Goal: Task Accomplishment & Management: Manage account settings

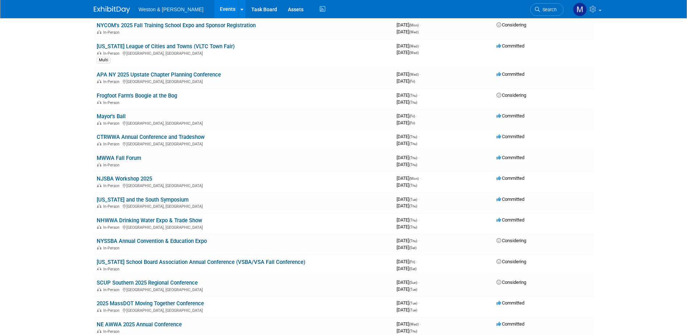
scroll to position [543, 0]
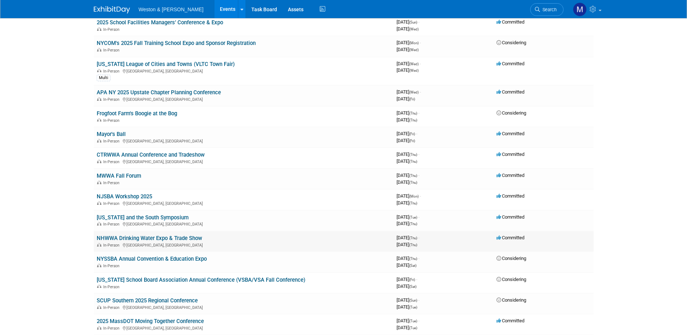
click at [176, 238] on link "NHWWA Drinking Water Expo & Trade Show" at bounding box center [149, 238] width 105 height 7
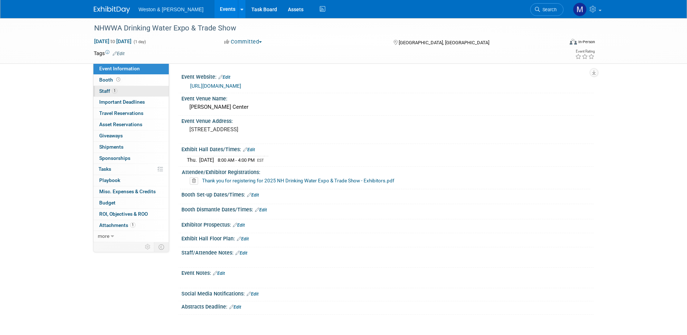
click at [105, 90] on span "Staff 1" at bounding box center [108, 91] width 18 height 6
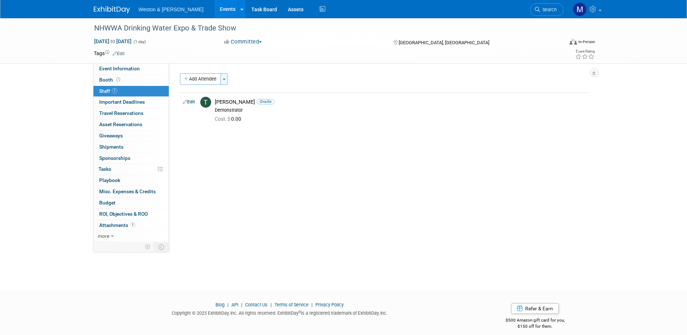
click at [224, 79] on span "button" at bounding box center [224, 79] width 3 height 1
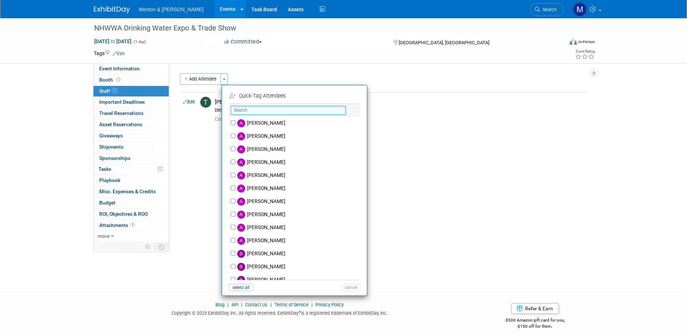
click at [267, 109] on input "text" at bounding box center [288, 110] width 115 height 9
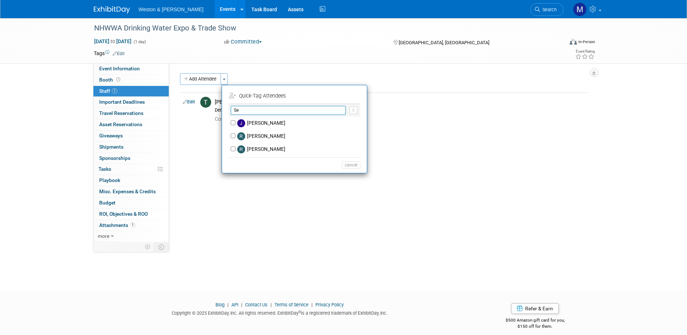
type input "S"
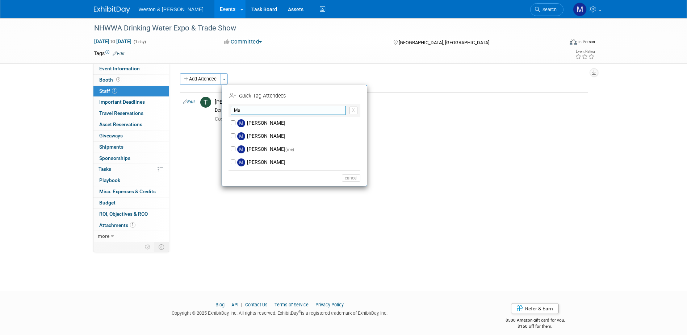
type input "M"
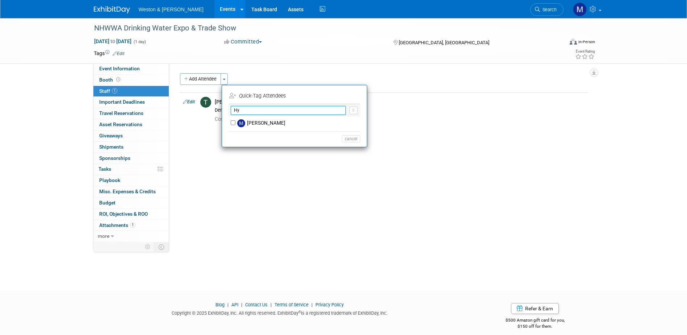
type input "H"
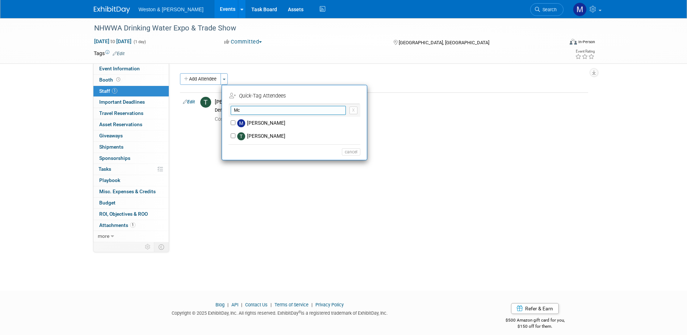
type input "M"
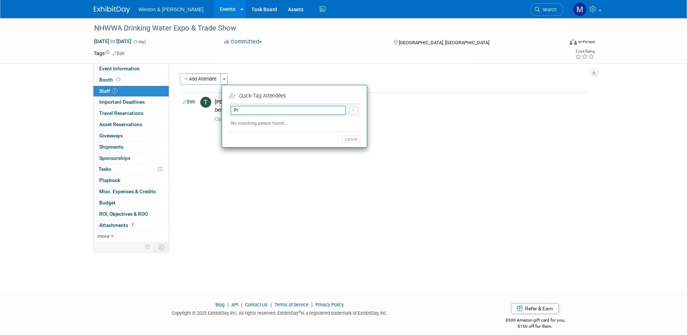
type input "P"
type input "K"
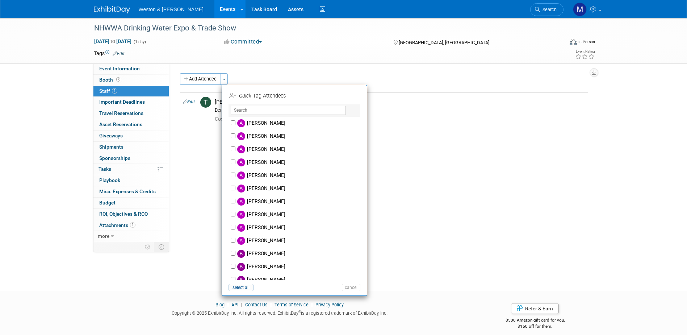
click at [190, 136] on div "Event Website: Edit https://nhwwa.org/nh-drinking-water-expo-trade-show/ Event …" at bounding box center [381, 152] width 424 height 179
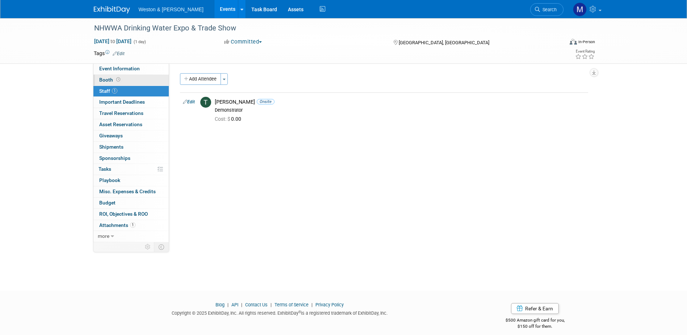
click at [104, 78] on span "Booth" at bounding box center [110, 80] width 22 height 6
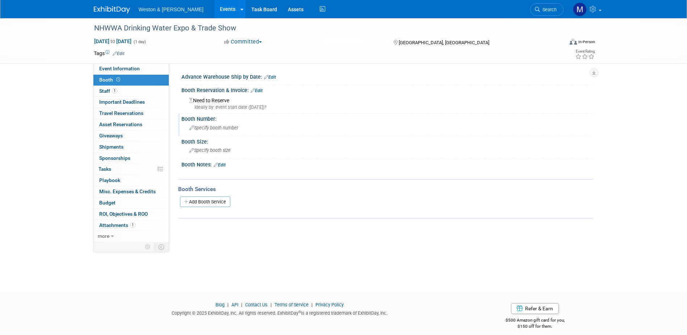
click at [221, 127] on span "Specify booth number" at bounding box center [213, 127] width 49 height 5
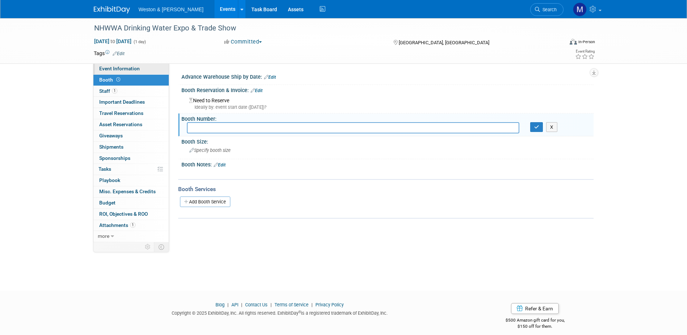
click at [113, 70] on span "Event Information" at bounding box center [119, 69] width 41 height 6
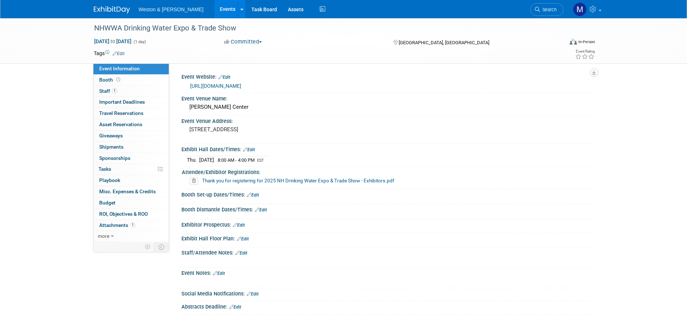
click at [243, 252] on link "Edit" at bounding box center [241, 252] width 12 height 5
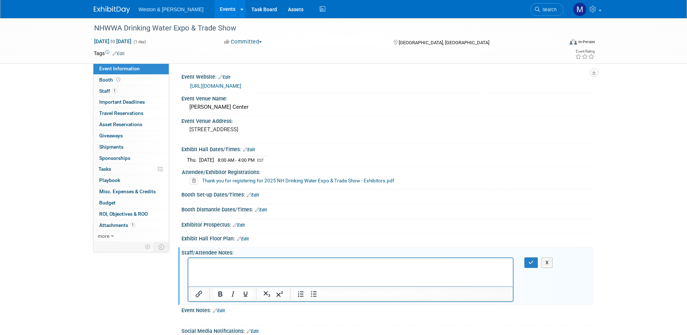
click at [230, 266] on p "Rich Text Area. Press ALT-0 for help." at bounding box center [350, 264] width 316 height 7
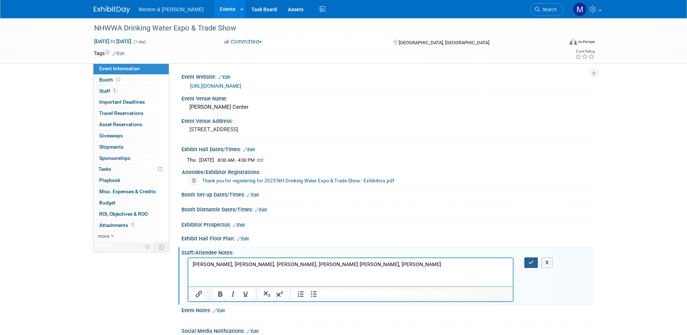
click at [534, 263] on button "button" at bounding box center [530, 262] width 13 height 11
